Goal: Task Accomplishment & Management: Complete application form

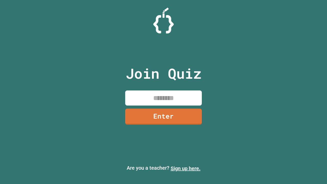
click at [186, 168] on link "Sign up here." at bounding box center [186, 168] width 30 height 6
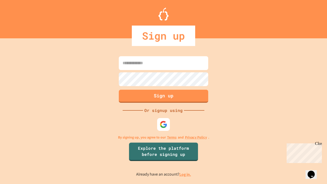
click at [186, 174] on link "Log in." at bounding box center [185, 174] width 12 height 5
